Goal: Download file/media

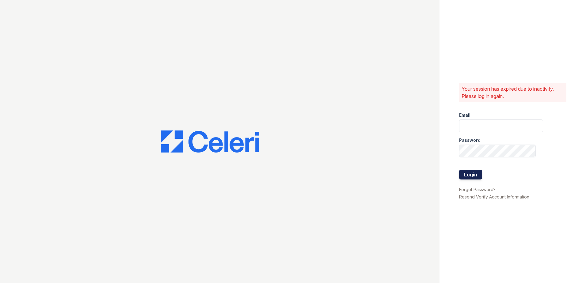
type input "[EMAIL_ADDRESS][DOMAIN_NAME]"
click at [460, 172] on button "Login" at bounding box center [470, 175] width 23 height 10
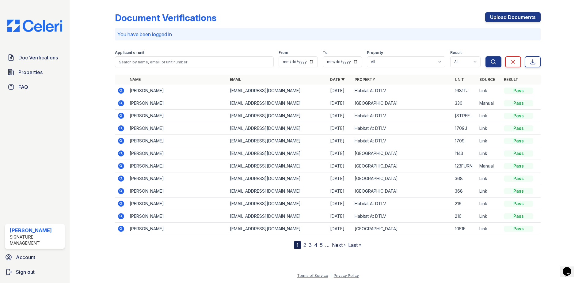
click at [122, 178] on icon at bounding box center [120, 178] width 7 height 7
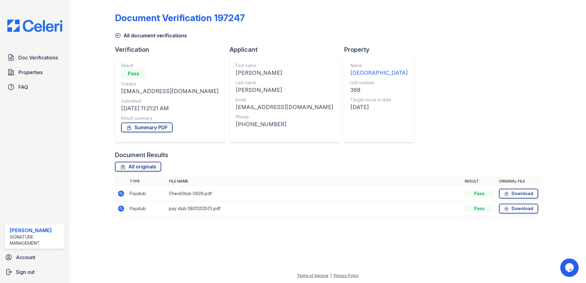
click at [277, 160] on div "Document Results All originals Type File name Result Original file Paystub Chec…" at bounding box center [328, 187] width 426 height 72
click at [519, 196] on link "Download" at bounding box center [518, 194] width 39 height 10
click at [513, 209] on link "Download" at bounding box center [518, 209] width 39 height 10
click at [455, 61] on div "Document Verification 197247 All document verifications Verification Result Pas…" at bounding box center [328, 112] width 426 height 220
click at [118, 36] on icon at bounding box center [118, 35] width 5 height 5
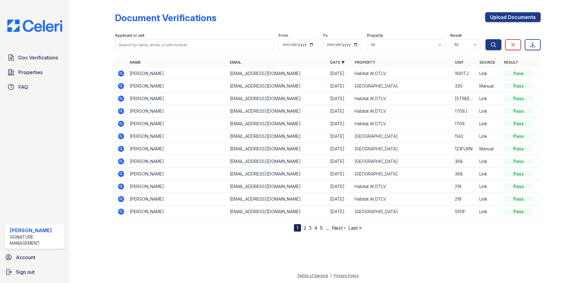
click at [171, 240] on div "Document Verifications Upload Documents Filter Applicant or unit From To Proper…" at bounding box center [327, 121] width 497 height 242
